Goal: Information Seeking & Learning: Learn about a topic

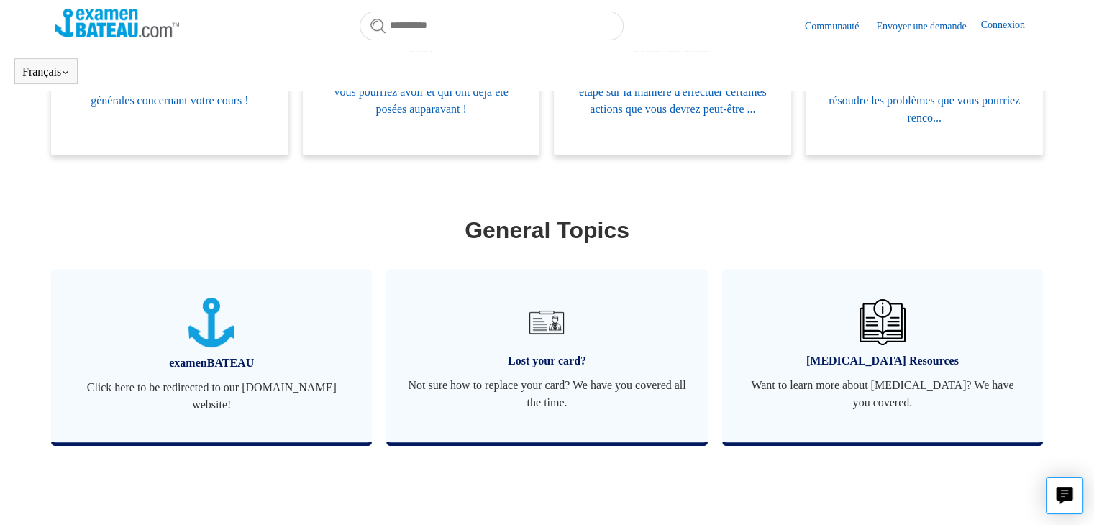
scroll to position [463, 0]
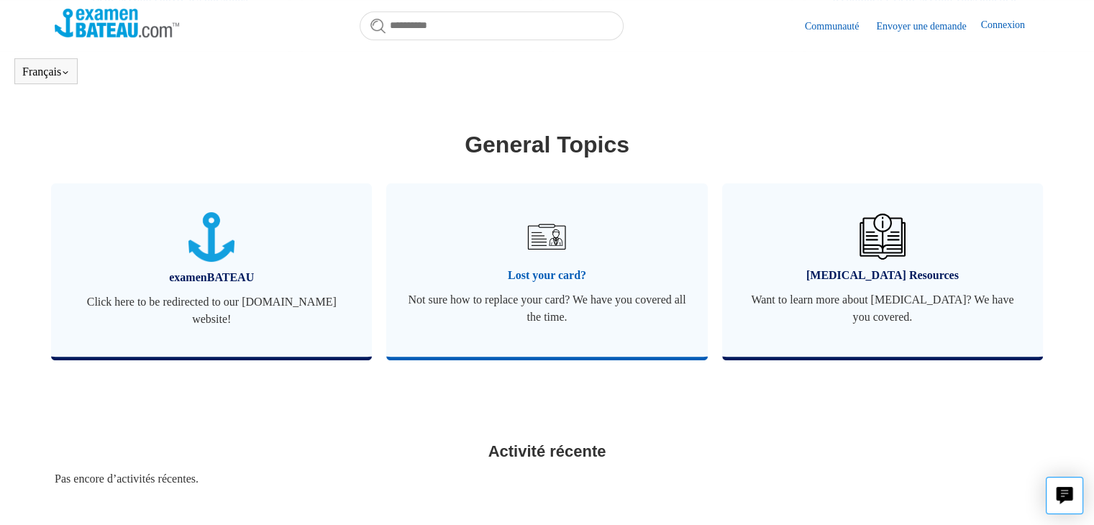
click at [548, 278] on span "Lost your card?" at bounding box center [547, 275] width 278 height 17
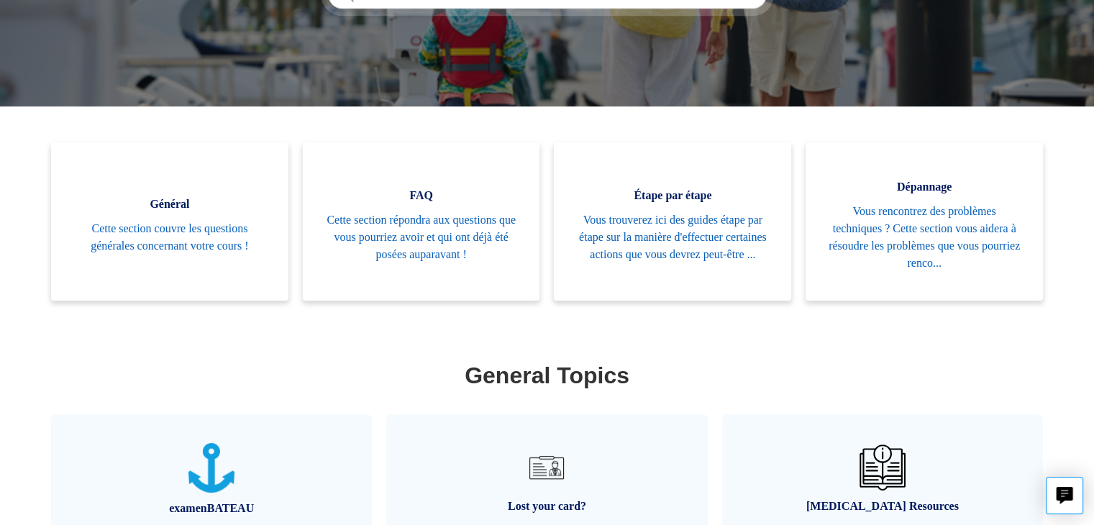
scroll to position [158, 0]
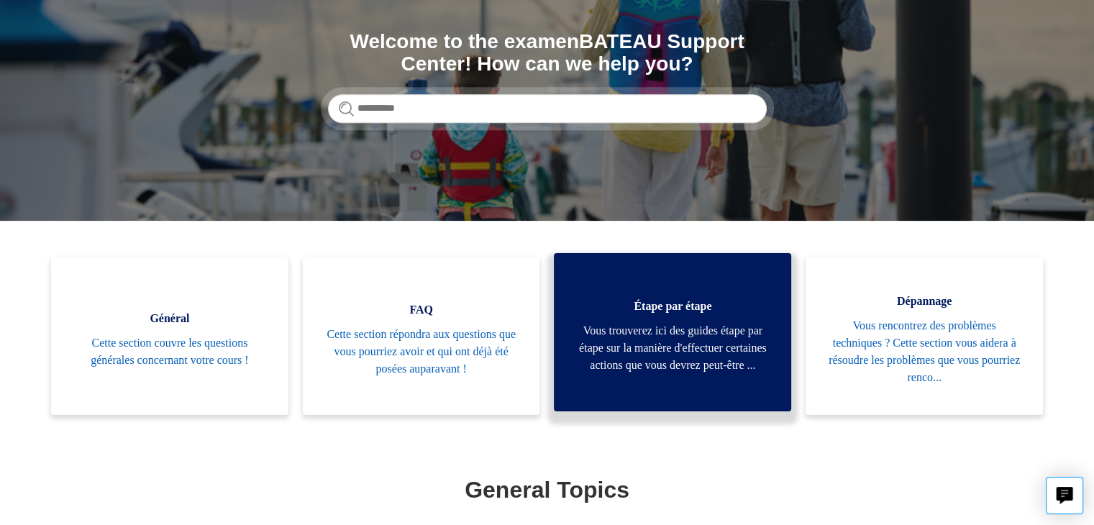
click at [679, 322] on span "Vous trouverez ici des guides étape par étape sur la manière d'effectuer certai…" at bounding box center [673, 348] width 194 height 52
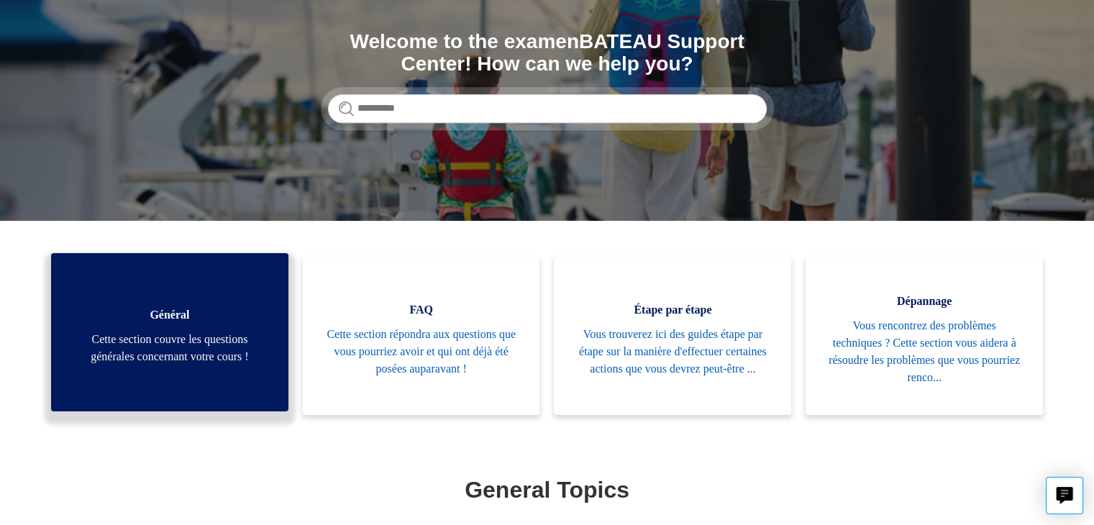
click at [166, 352] on span "Cette section couvre les questions générales concernant votre cours !" at bounding box center [170, 348] width 194 height 35
